Goal: Task Accomplishment & Management: Use online tool/utility

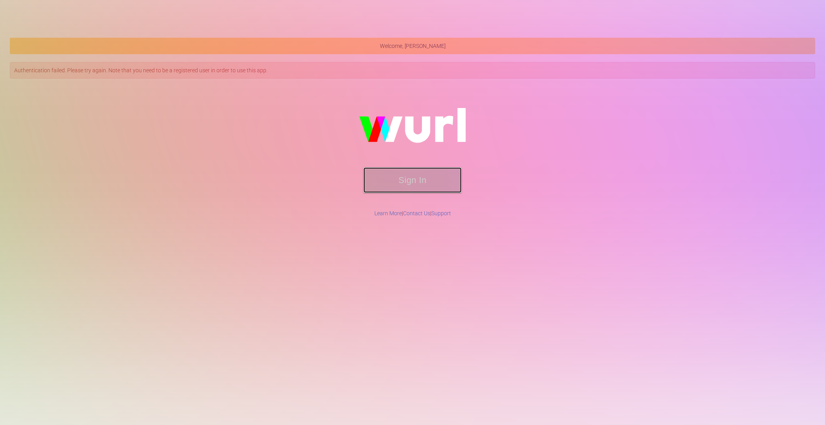
click at [410, 175] on button "Sign In" at bounding box center [412, 180] width 98 height 26
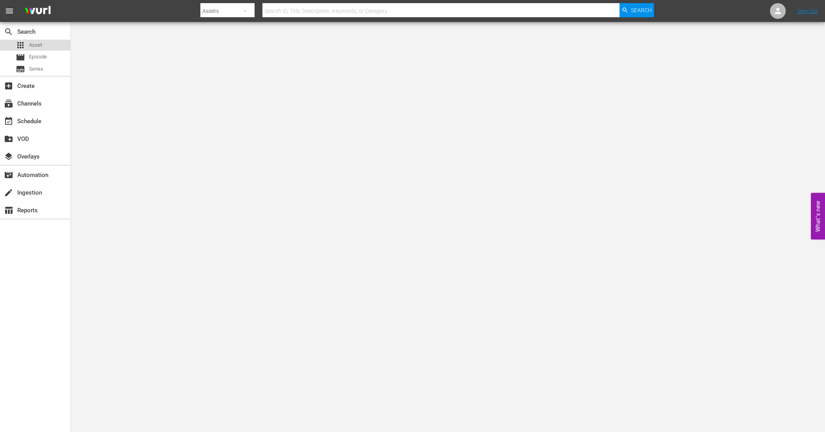
click at [51, 44] on div "apps Asset" at bounding box center [35, 45] width 70 height 11
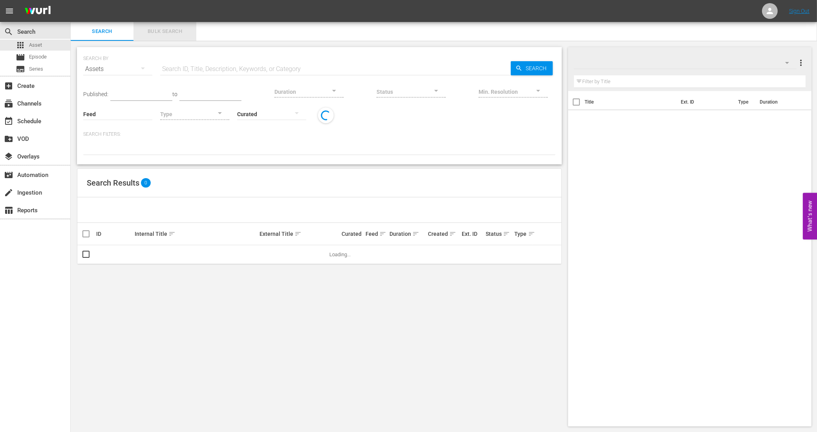
click at [178, 33] on span "Bulk Search" at bounding box center [164, 31] width 53 height 9
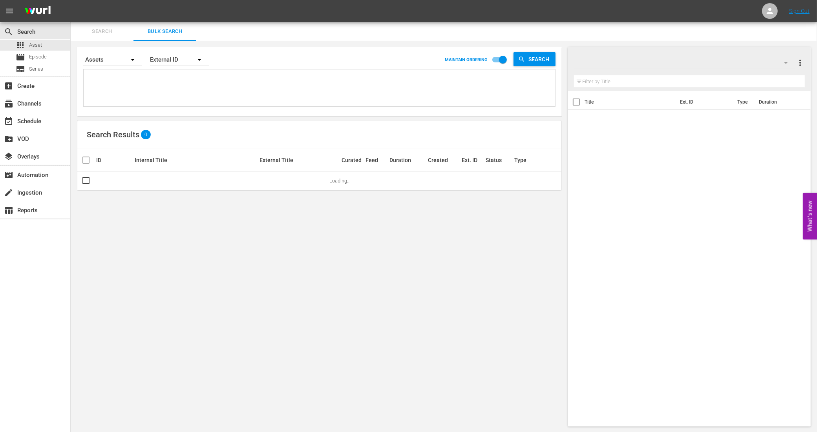
click at [179, 78] on textarea at bounding box center [321, 89] width 470 height 36
paste textarea "174_U700362_LAT 751507_U700411_LAT 4271_U700339_BRA_A18 1886_U700343_BRA_A18 18…"
type textarea "174_U700362_LAT 751507_U700411_LAT 4271_U700339_BRA_A18 1886_U700343_BRA_A18 18…"
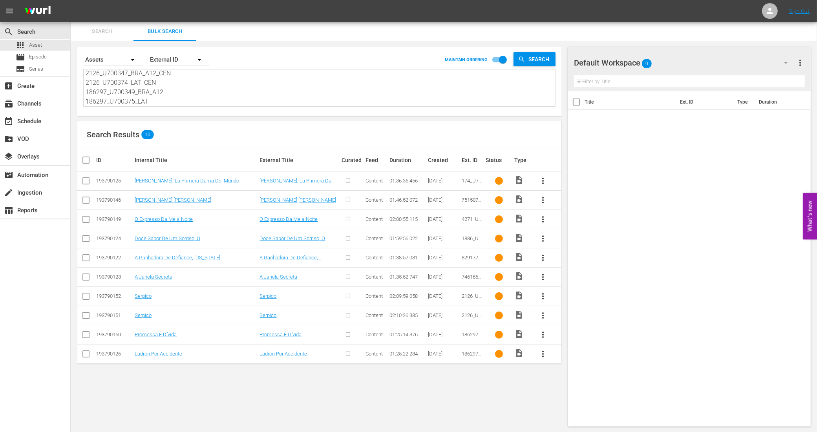
type textarea "174_U700362_LAT 751507_U700411_LAT 4271_U700339_BRA_A18 1886_U700343_BRA_A18 18…"
drag, startPoint x: 183, startPoint y: 96, endPoint x: 51, endPoint y: 64, distance: 135.9
click at [71, 0] on div "search Search apps Asset movie Episode subtitles Series add_box Create subscrip…" at bounding box center [444, 0] width 747 height 0
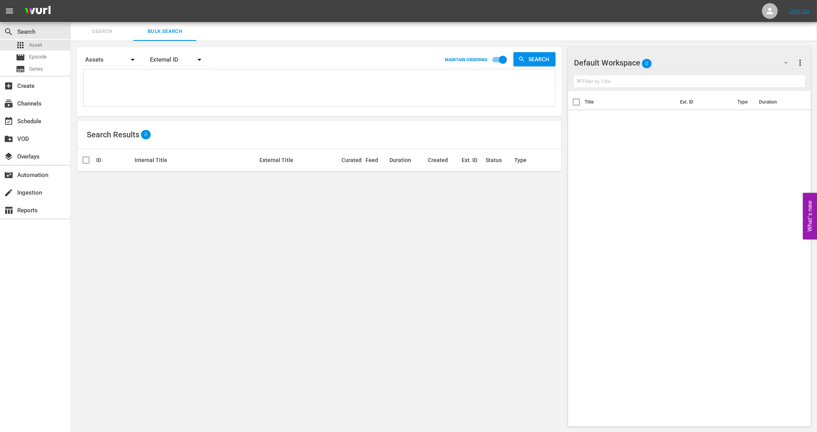
click at [197, 87] on textarea at bounding box center [321, 89] width 470 height 36
paste textarea "2278_U700376_LAT 2390_U700352_BRA_16 929824_U700447_LAT 775828_U700448_LAT 7884…"
type textarea "2278_U700376_LAT 2390_U700352_BRA_16 929824_U700447_LAT 775828_U700448_LAT 7884…"
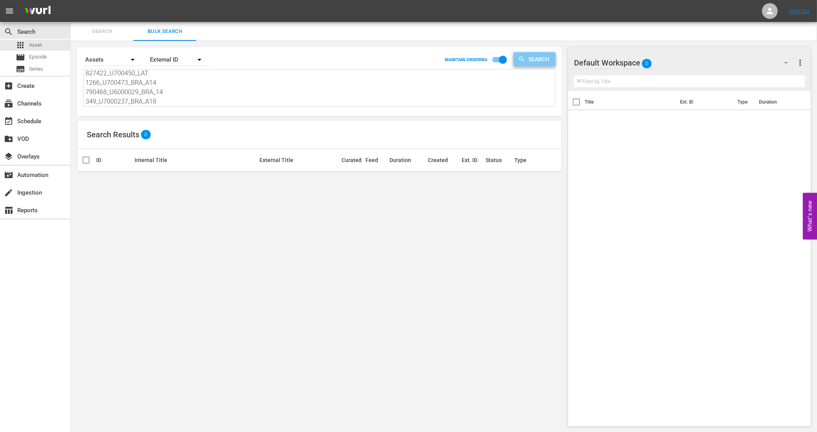
click at [537, 63] on span "Search" at bounding box center [540, 59] width 30 height 14
click at [156, 99] on textarea "2278_U700376_LAT 2390_U700352_BRA_16 929824_U700447_LAT 775828_U700448_LAT 7884…" at bounding box center [321, 89] width 470 height 36
click at [81, 57] on div "Search By Assets Order By External ID MAINTAIN ORDERING Search 2278_U700376_LAT…" at bounding box center [319, 81] width 485 height 69
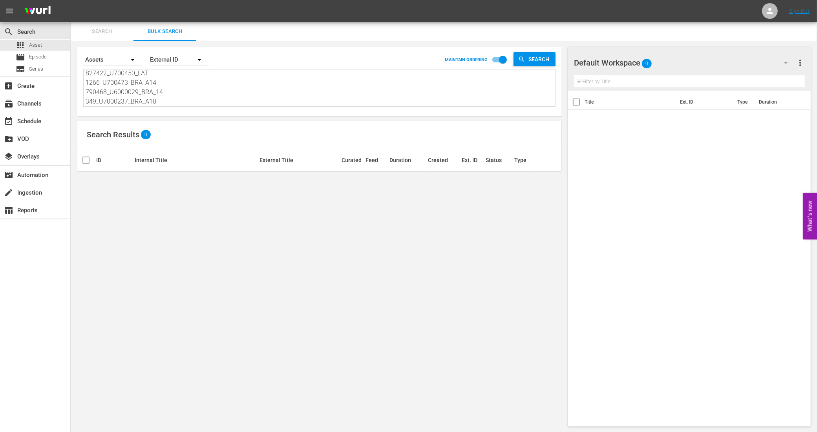
drag, startPoint x: 85, startPoint y: 72, endPoint x: 166, endPoint y: 133, distance: 101.2
click at [166, 133] on div "Search By Assets Order By External ID MAINTAIN ORDERING Search 2278_U700376_LAT…" at bounding box center [320, 237] width 498 height 392
paste textarea "2278_U700376_LAT 2390_U700352_BRA_16 929824_U700447_LAT 775828_U700448_LAT 7884…"
type textarea "2278_U700376_LAT 2390_U700352_BRA_16 929824_U700447_LAT 775828_U700448_LAT 7884…"
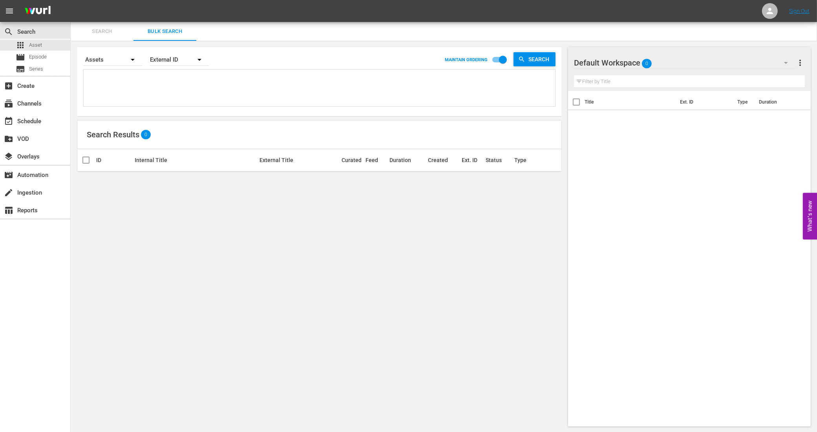
type textarea "2278_U700376_LAT 2390_U700352_BRA_16 929824_U700447_LAT 775828_U700448_LAT 7884…"
click at [154, 101] on textarea "2278_U700376_LAT 2390_U700352_BRA_16 929824_U700447_LAT 775828_U700448_LAT 7884…" at bounding box center [321, 89] width 470 height 36
